Goal: Transaction & Acquisition: Purchase product/service

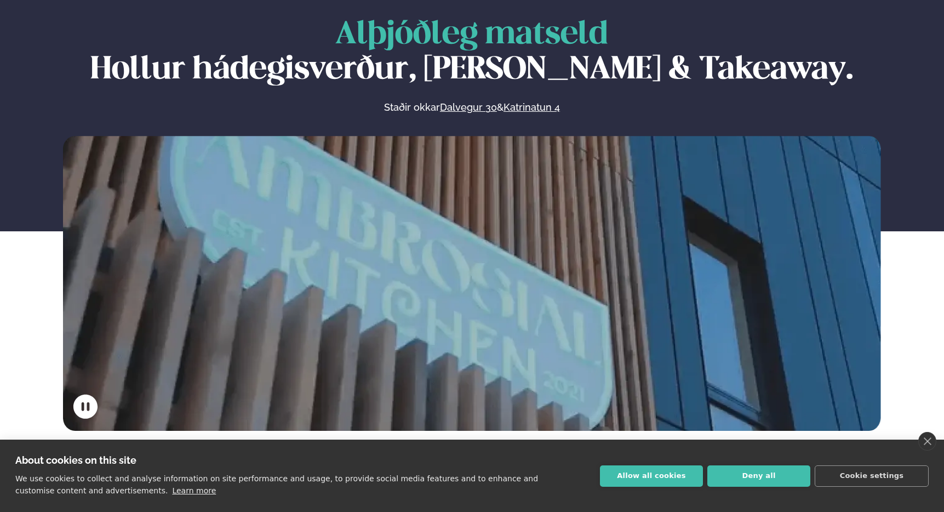
scroll to position [67, 0]
click at [461, 107] on link "Dalvegur 30" at bounding box center [468, 107] width 57 height 13
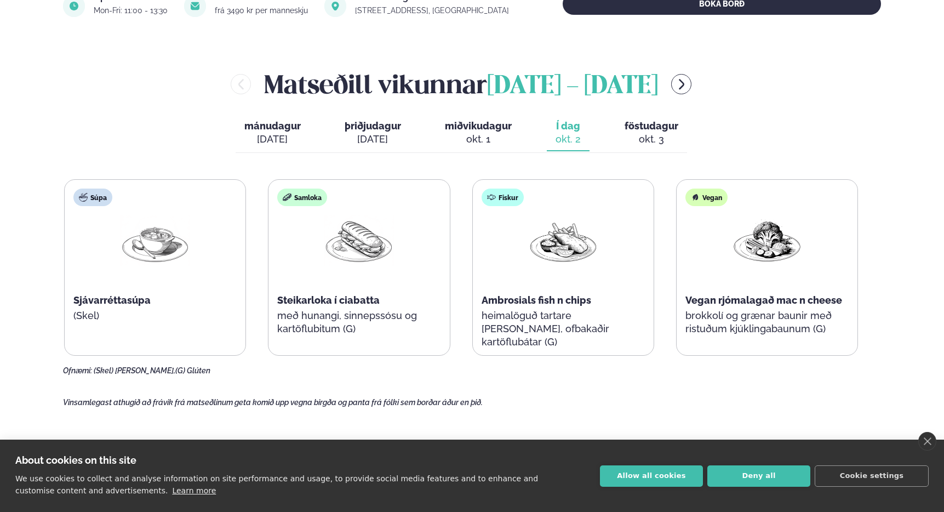
scroll to position [468, 0]
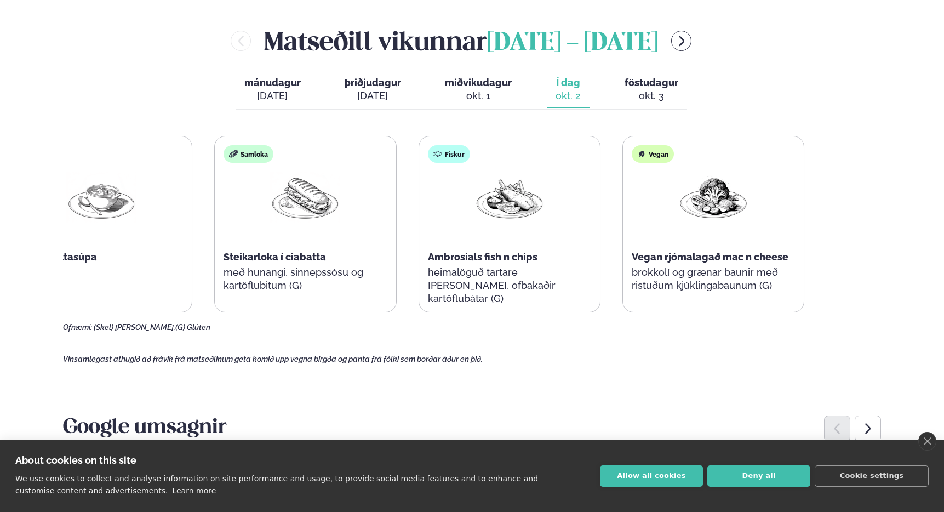
click at [272, 261] on div "Steikarloka í ciabatta" at bounding box center [305, 256] width 163 height 13
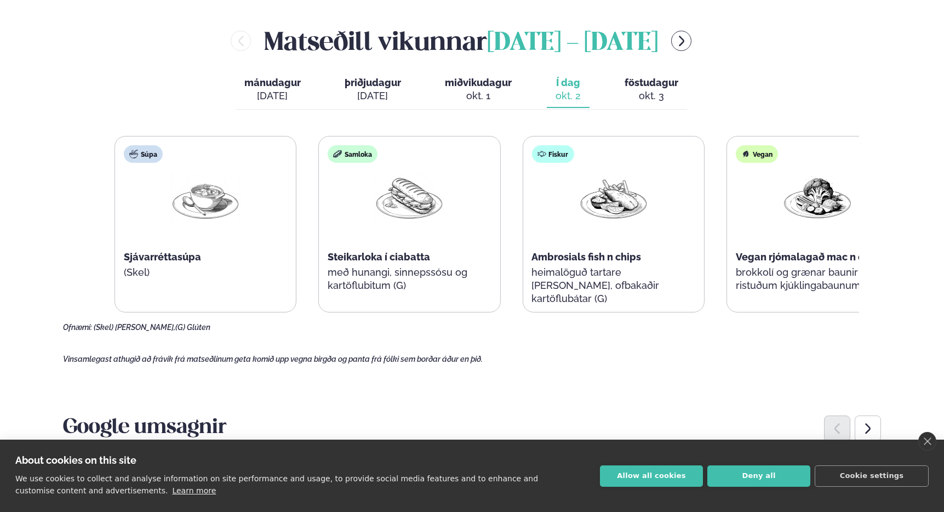
click at [380, 283] on div "Samloka Steikarloka í ciabatta með hunangi, sinnepssósu og kartöflubitum (G)" at bounding box center [409, 223] width 181 height 175
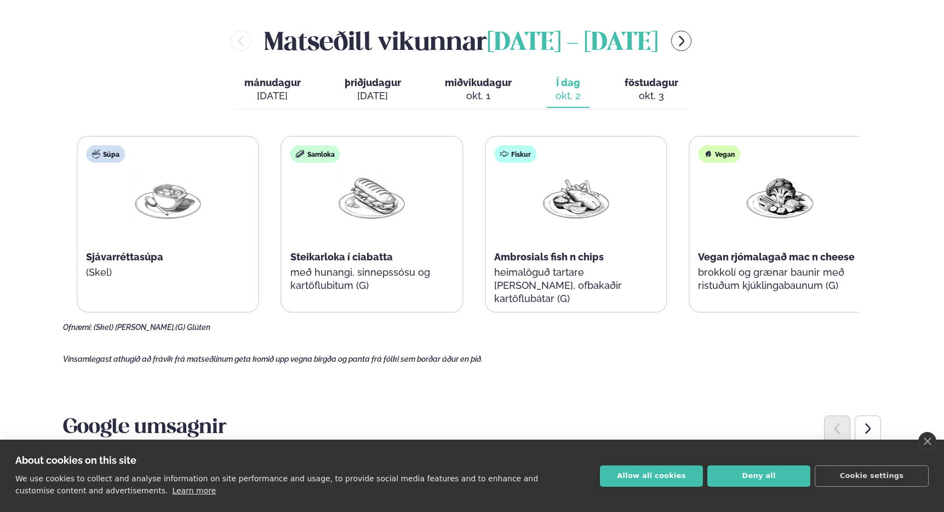
click at [299, 255] on span "Steikarloka í ciabatta" at bounding box center [341, 257] width 102 height 12
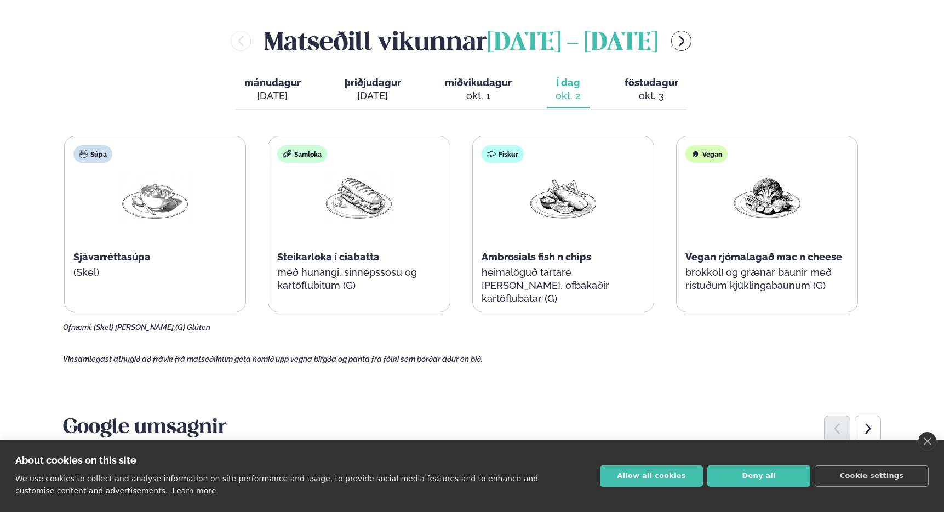
click at [286, 253] on span "Steikarloka í ciabatta" at bounding box center [328, 257] width 102 height 12
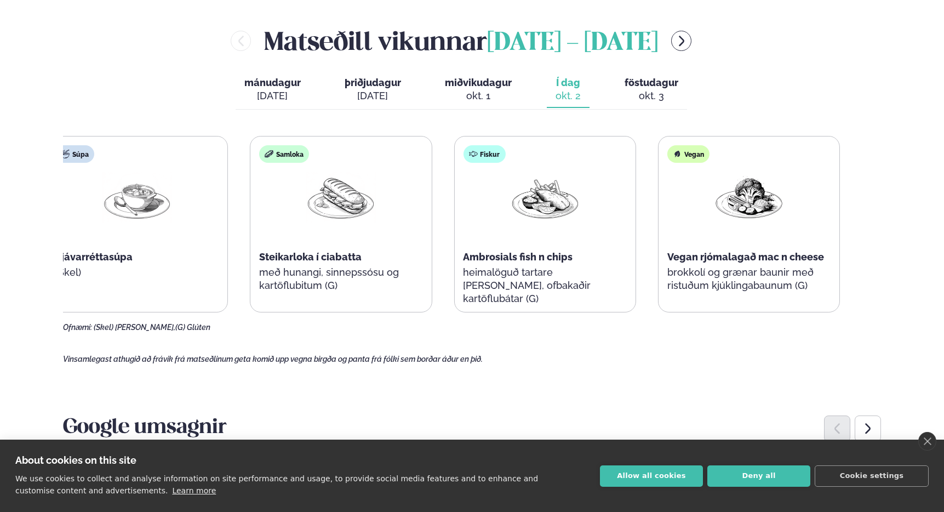
click at [340, 255] on div "Steikarloka í ciabatta" at bounding box center [340, 256] width 163 height 13
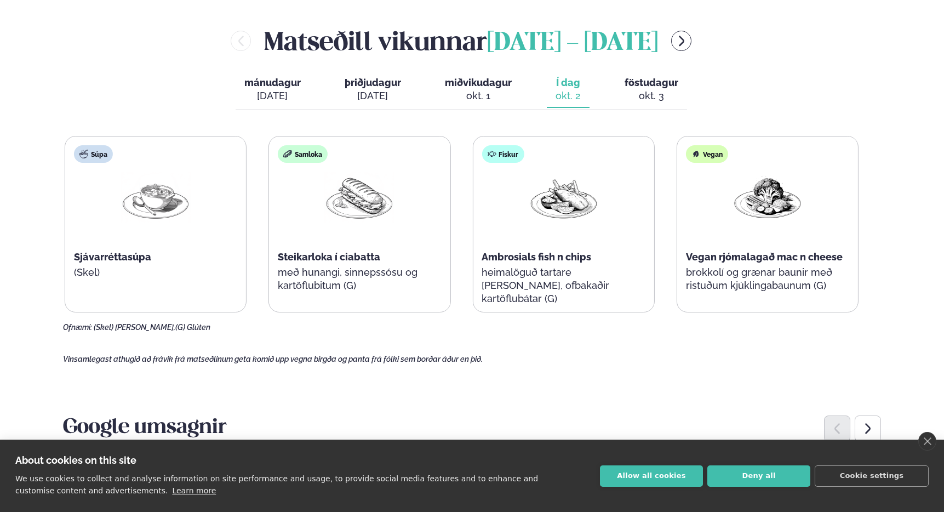
click at [291, 297] on div "Samloka Steikarloka í ciabatta með hunangi, sinnepssósu og kartöflubitum (G)" at bounding box center [359, 223] width 181 height 175
click at [338, 319] on div "Súpa Sjávarréttasúpa (Skel) Samloka Steikarloka í ciabatta með hunangi, sinneps…" at bounding box center [461, 234] width 796 height 196
click at [644, 473] on button "Allow all cookies" at bounding box center [651, 475] width 103 height 21
